Goal: Find specific page/section: Find specific page/section

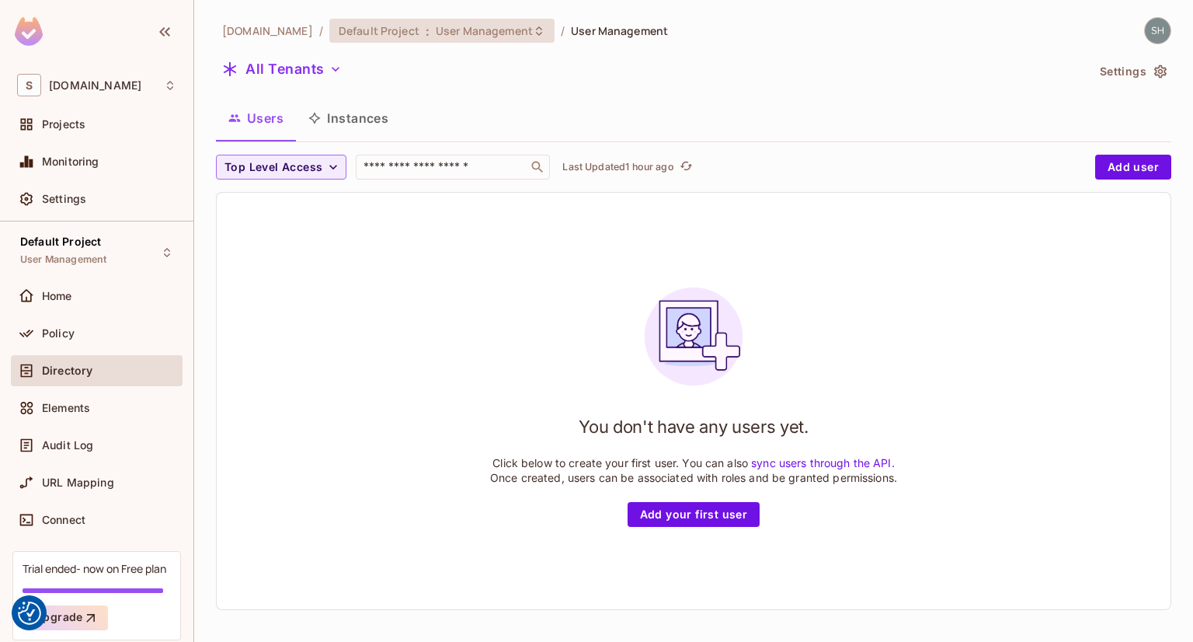
click at [536, 27] on icon at bounding box center [539, 30] width 6 height 9
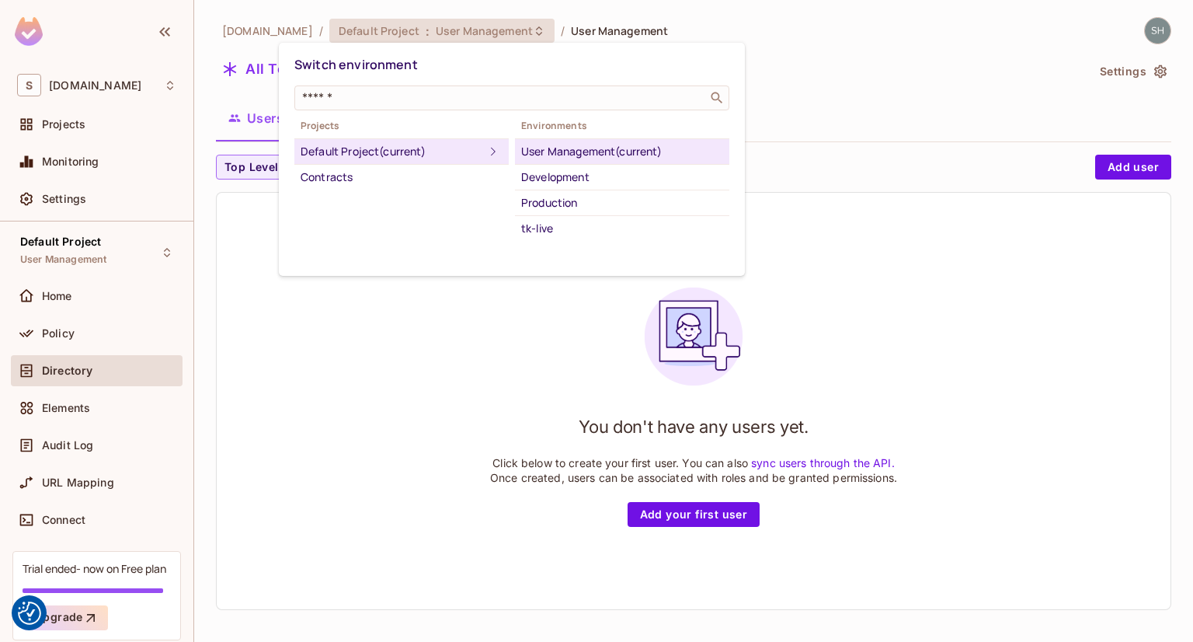
click at [897, 115] on div at bounding box center [596, 321] width 1193 height 642
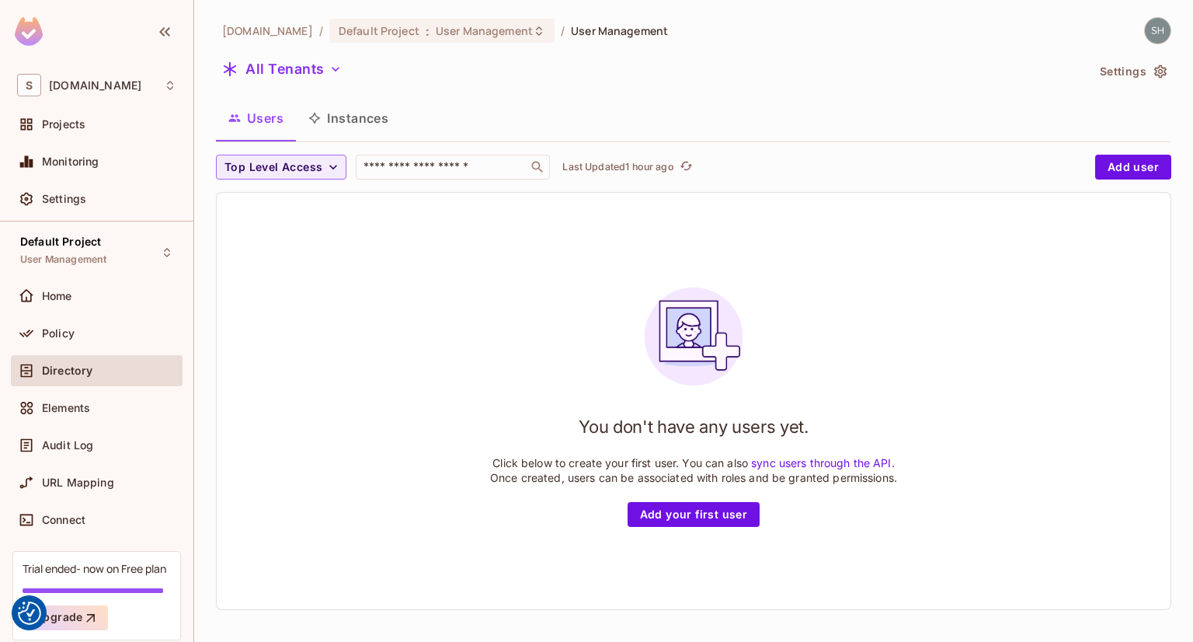
click at [1153, 74] on icon "button" at bounding box center [1161, 72] width 16 height 16
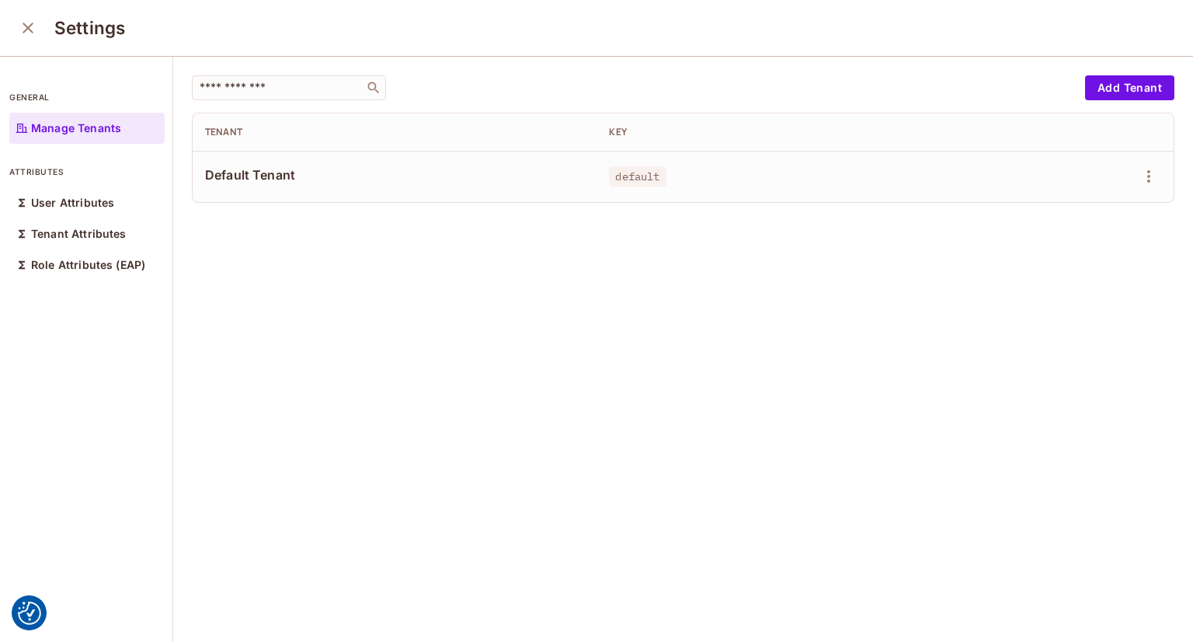
click at [26, 28] on icon "close" at bounding box center [28, 28] width 11 height 11
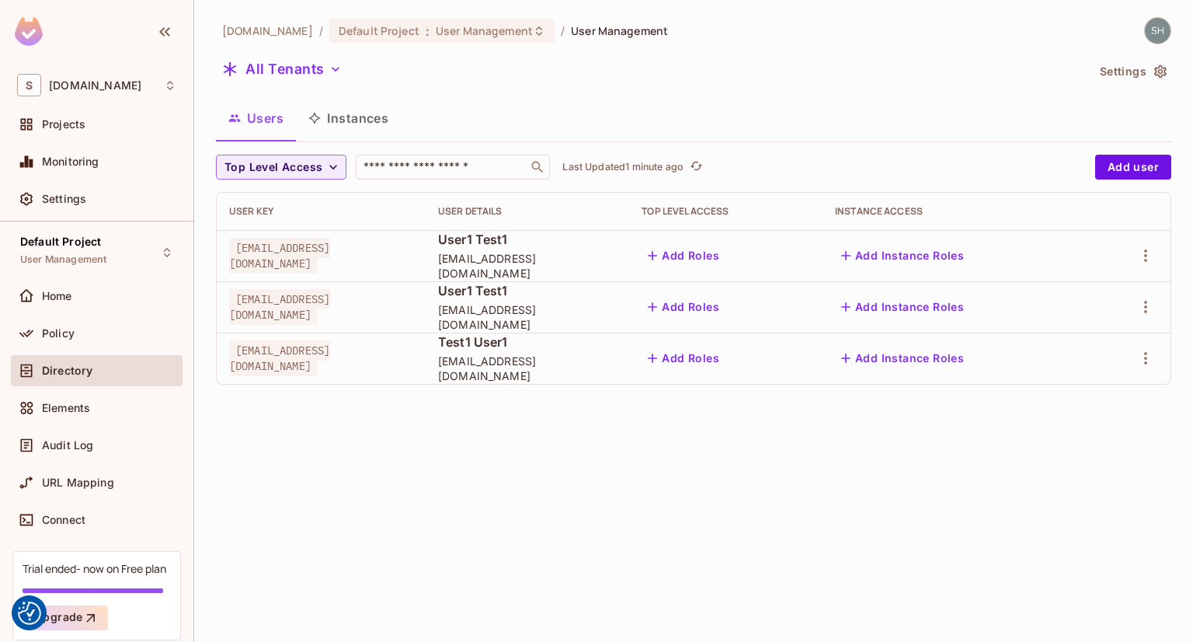
click at [373, 116] on button "Instances" at bounding box center [348, 118] width 105 height 39
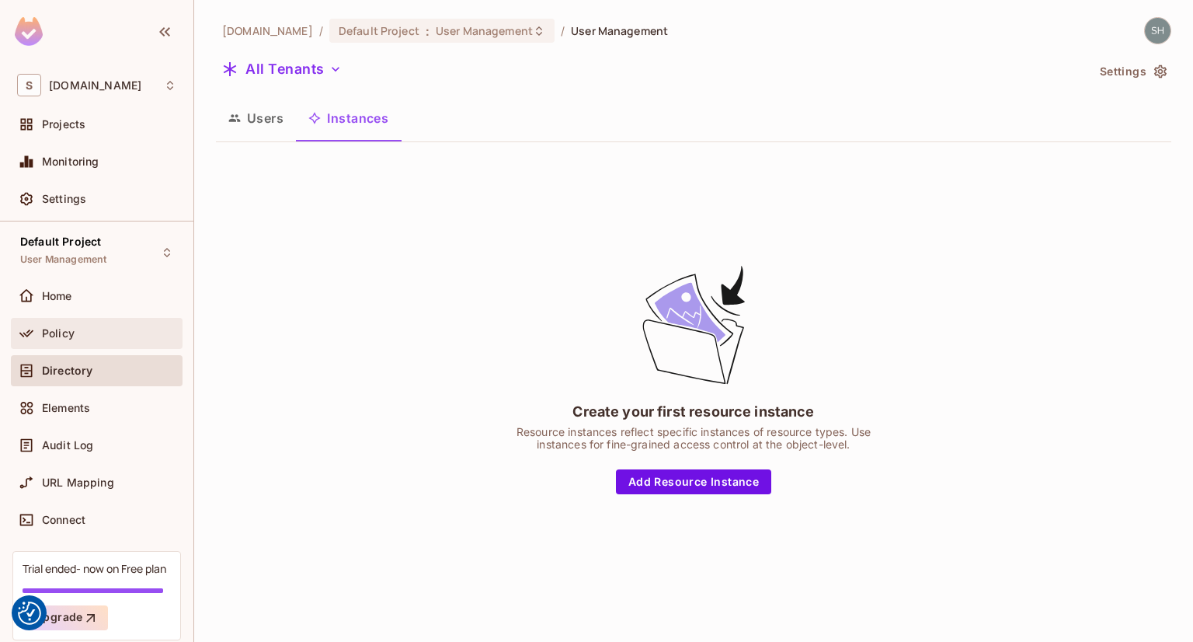
click at [69, 327] on span "Policy" at bounding box center [58, 333] width 33 height 12
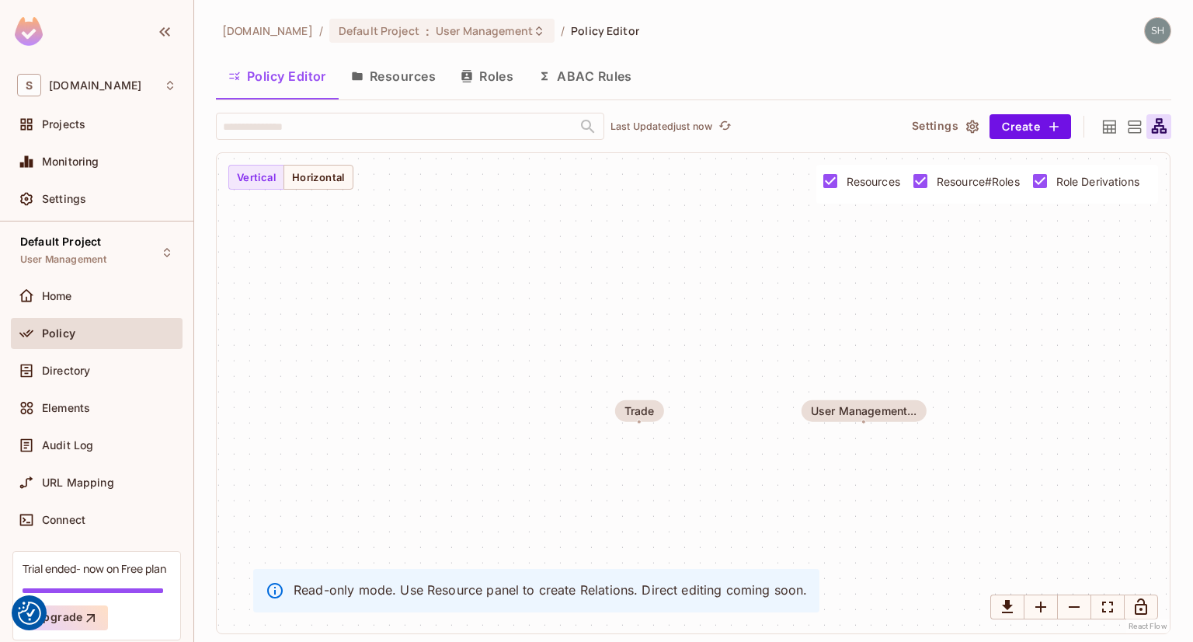
click at [1106, 127] on icon at bounding box center [1109, 126] width 19 height 19
